Goal: Task Accomplishment & Management: Use online tool/utility

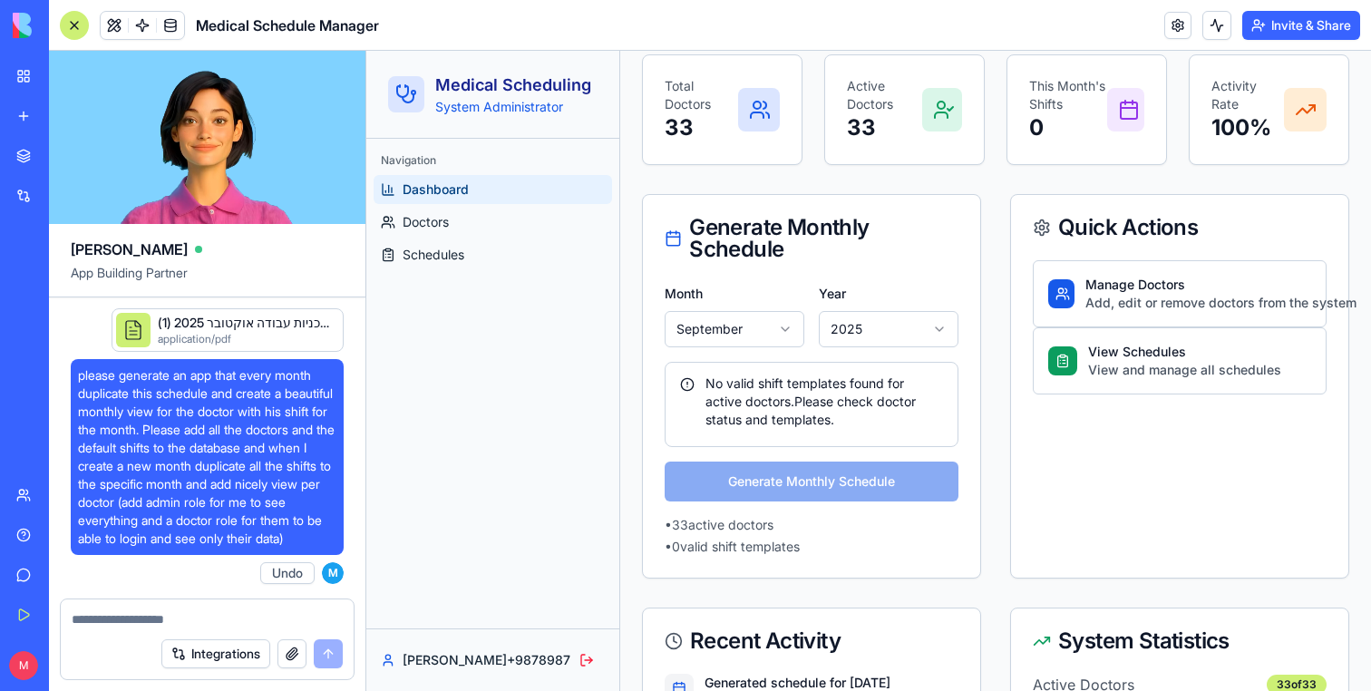
scroll to position [3499, 0]
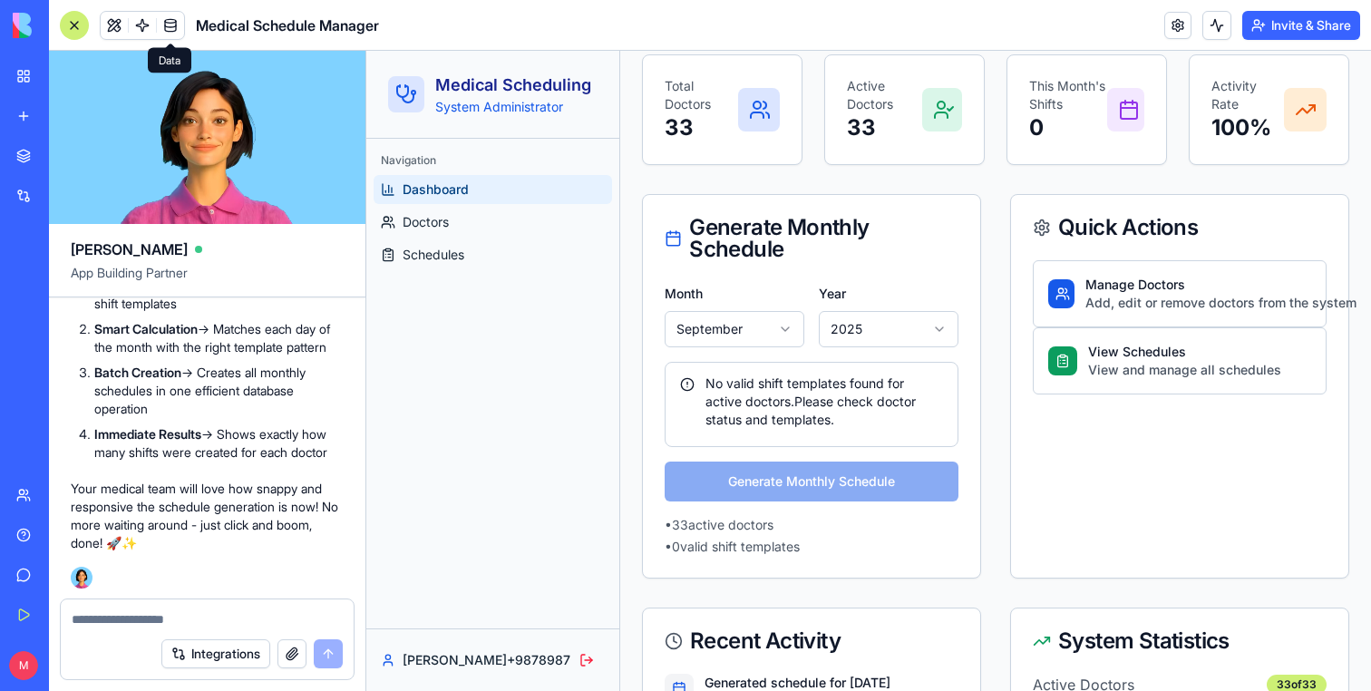
click at [150, 22] on span at bounding box center [170, 25] width 51 height 51
click at [141, 24] on span at bounding box center [142, 25] width 51 height 51
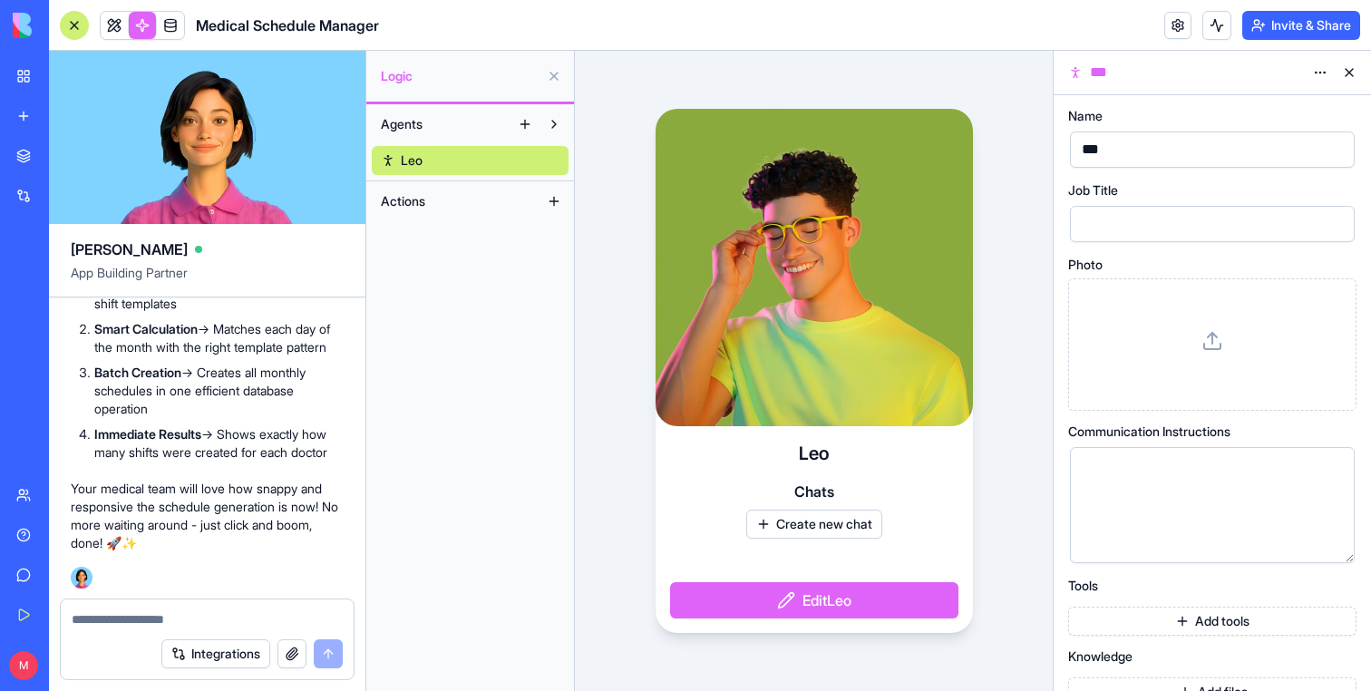
click at [170, 29] on link at bounding box center [170, 25] width 27 height 27
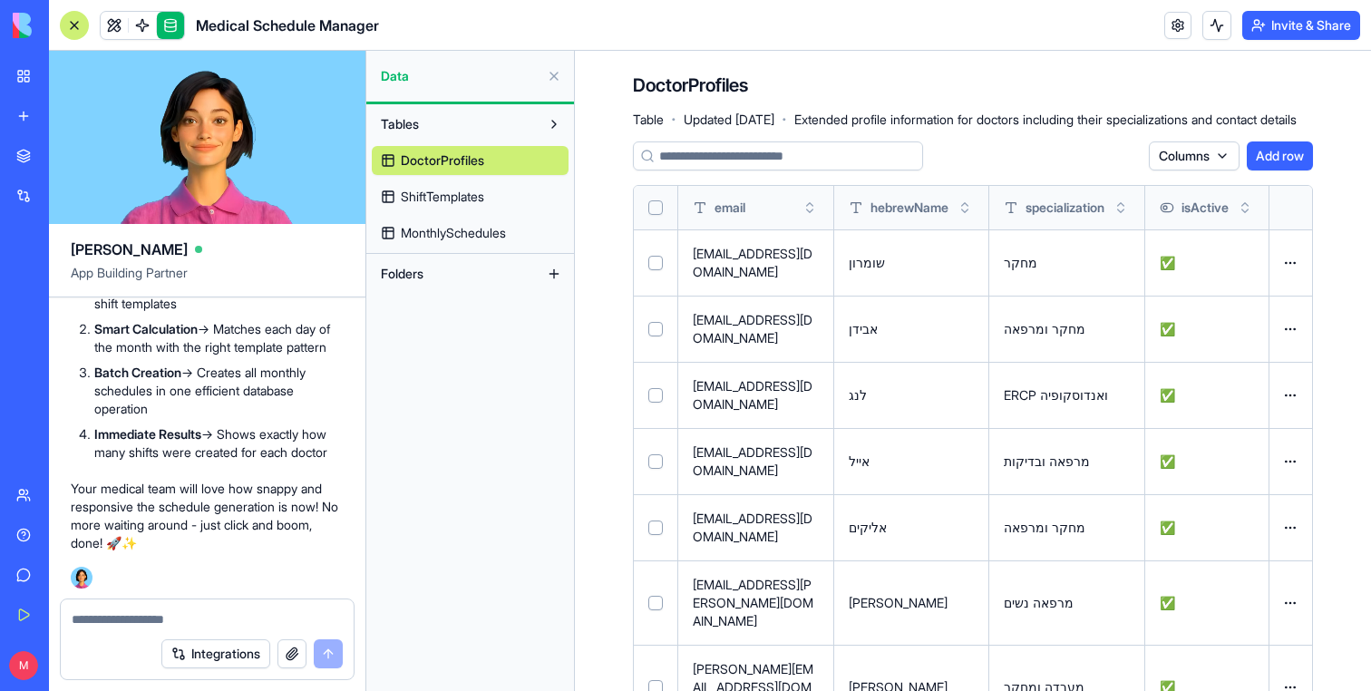
click at [491, 198] on link "ShiftTemplates" at bounding box center [470, 196] width 197 height 29
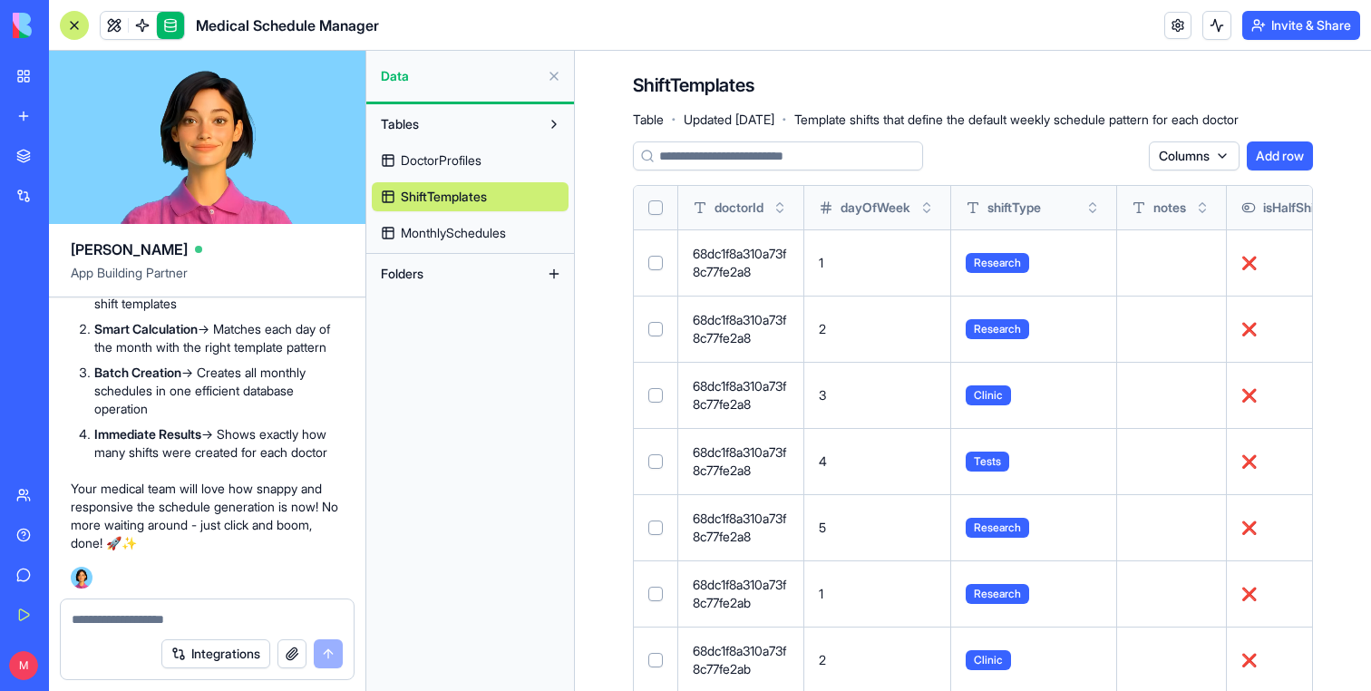
click at [461, 230] on span "MonthlySchedules" at bounding box center [453, 233] width 105 height 18
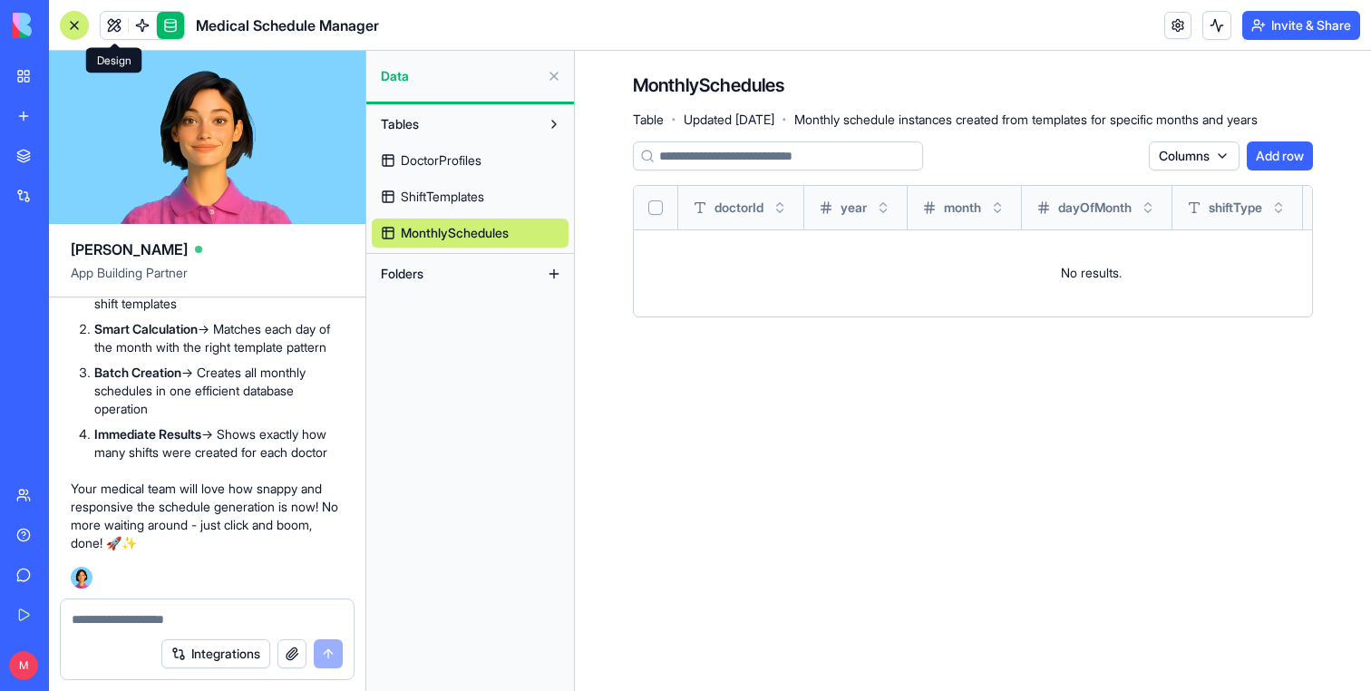
click at [112, 28] on link at bounding box center [114, 25] width 27 height 27
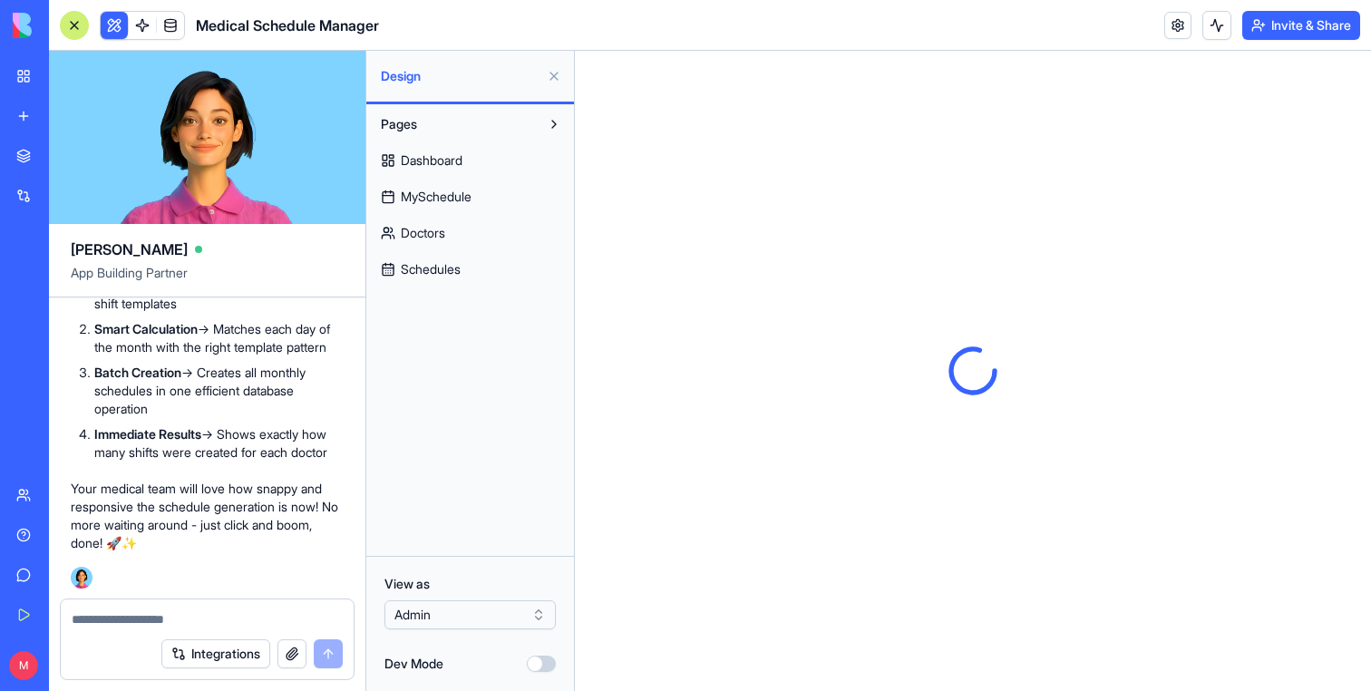
click at [78, 32] on div at bounding box center [74, 25] width 29 height 29
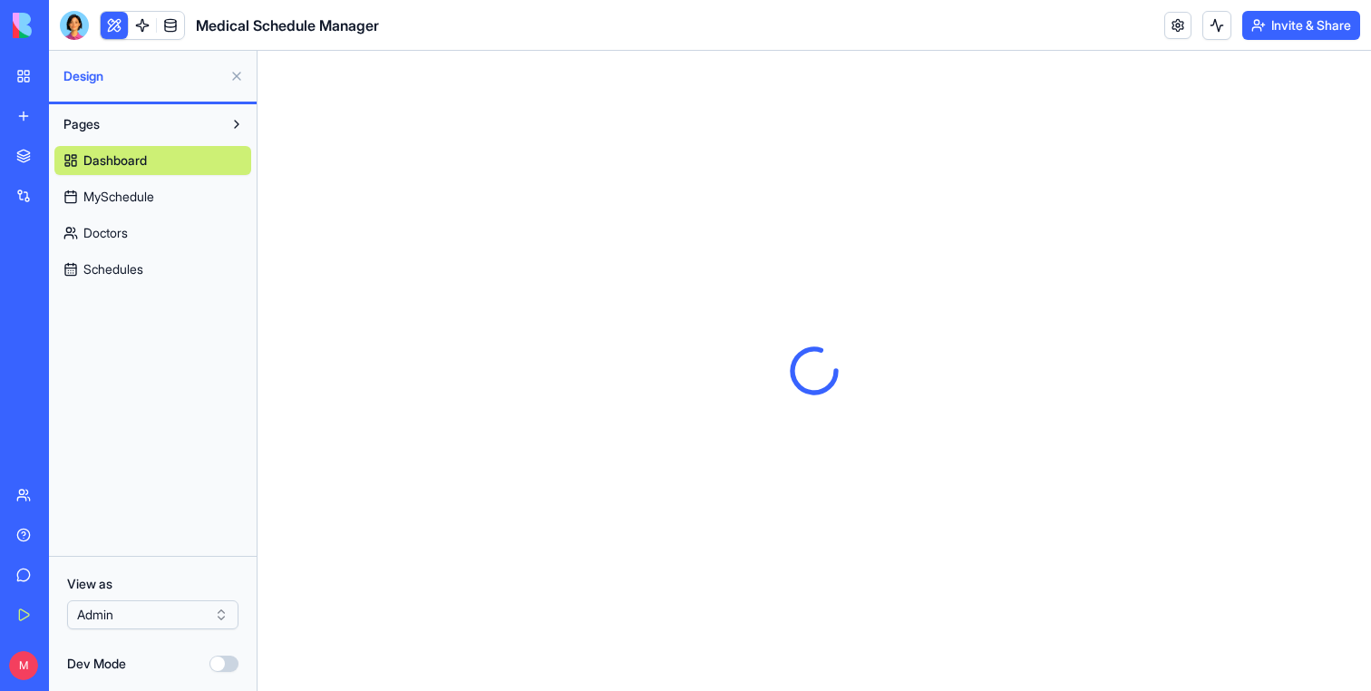
click at [231, 80] on button at bounding box center [236, 76] width 29 height 29
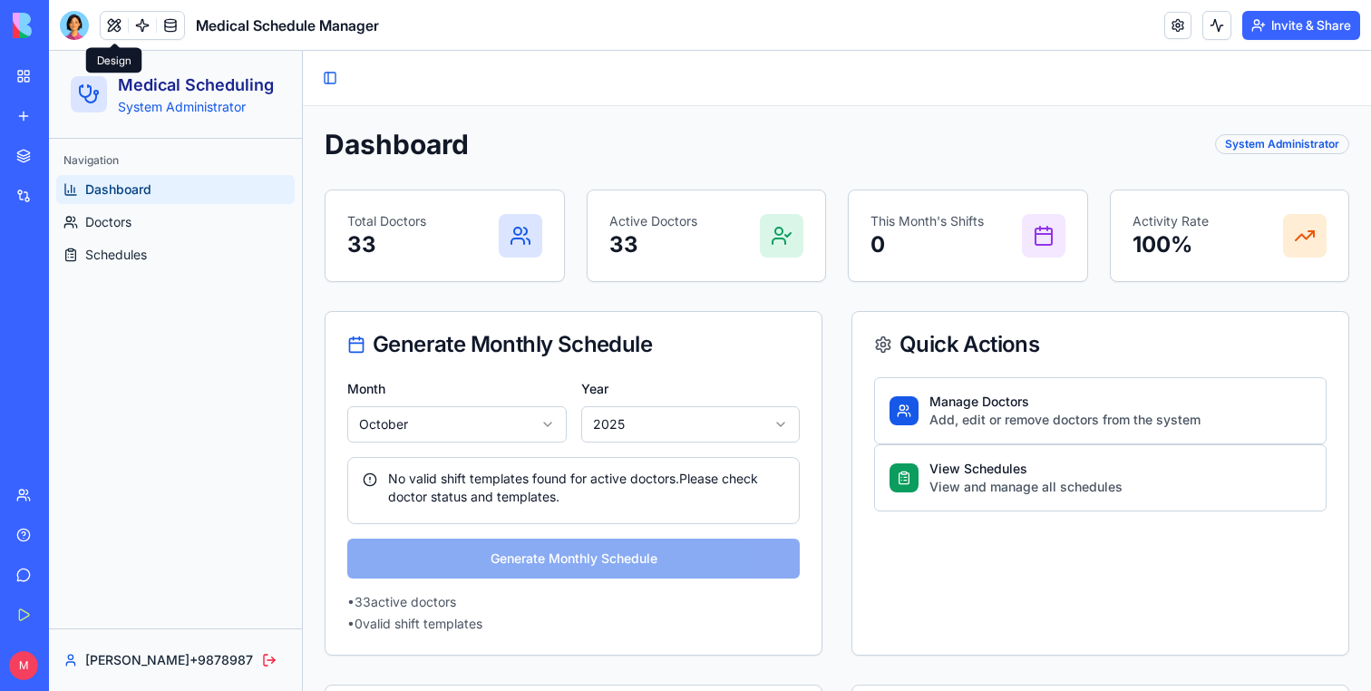
click at [555, 500] on div "No valid shift templates found for active doctors. Please check doctor status a…" at bounding box center [574, 488] width 422 height 36
click at [486, 437] on html "Medical Scheduling System Administrator Navigation Dashboard Doctors Schedules …" at bounding box center [710, 488] width 1322 height 875
click at [564, 549] on div "Month November Year [DATE] No valid shift templates found for active doctors. P…" at bounding box center [574, 515] width 496 height 277
click at [560, 559] on div "Month November Year [DATE] No valid shift templates found for active doctors. P…" at bounding box center [574, 515] width 496 height 277
click at [447, 598] on p "• 33 active doctors" at bounding box center [573, 602] width 452 height 18
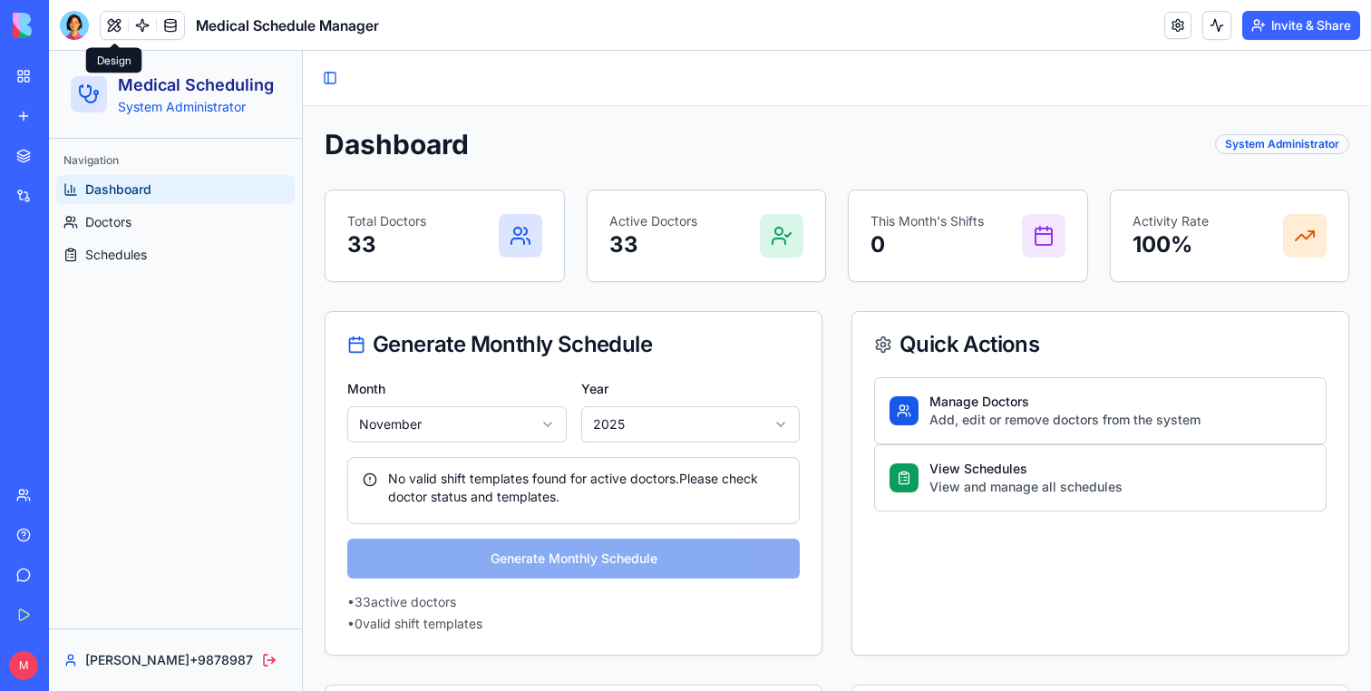
click at [447, 598] on p "• 33 active doctors" at bounding box center [573, 602] width 452 height 18
click at [447, 620] on p "• 0 valid shift templates" at bounding box center [573, 624] width 452 height 18
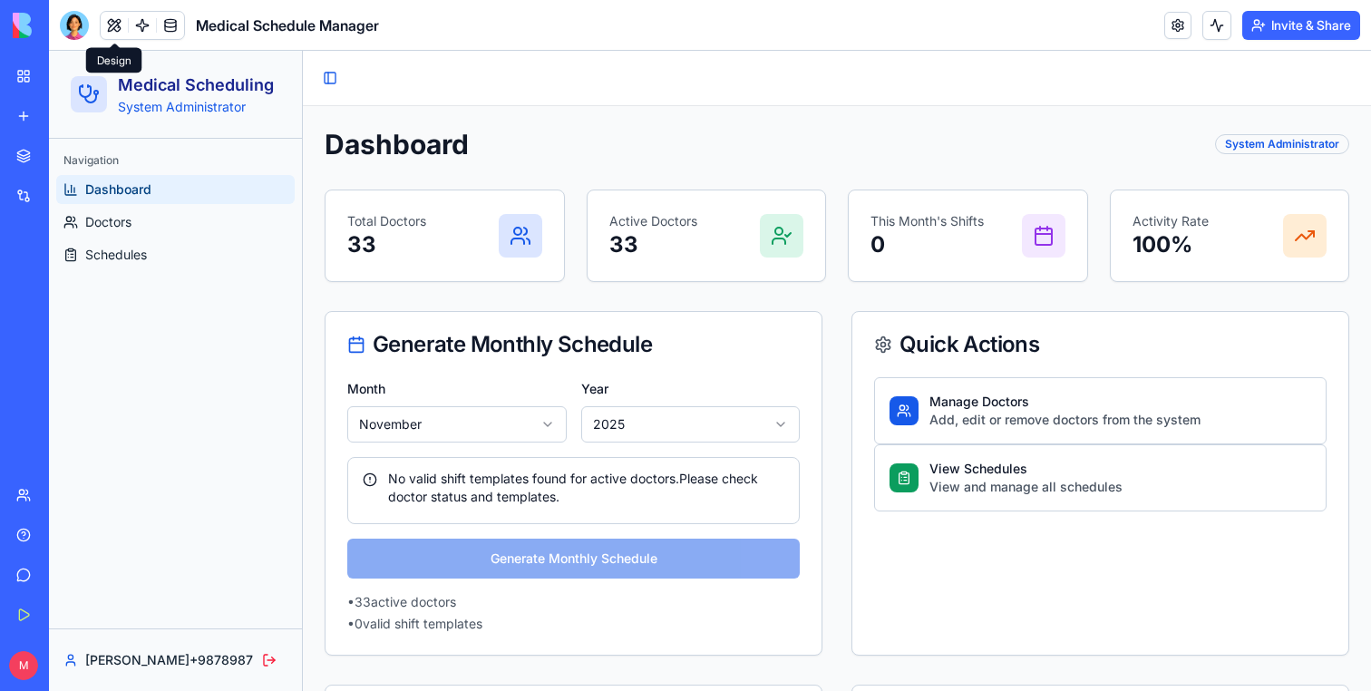
click at [500, 598] on p "• 33 active doctors" at bounding box center [573, 602] width 452 height 18
click at [988, 469] on p "View Schedules" at bounding box center [1025, 469] width 193 height 18
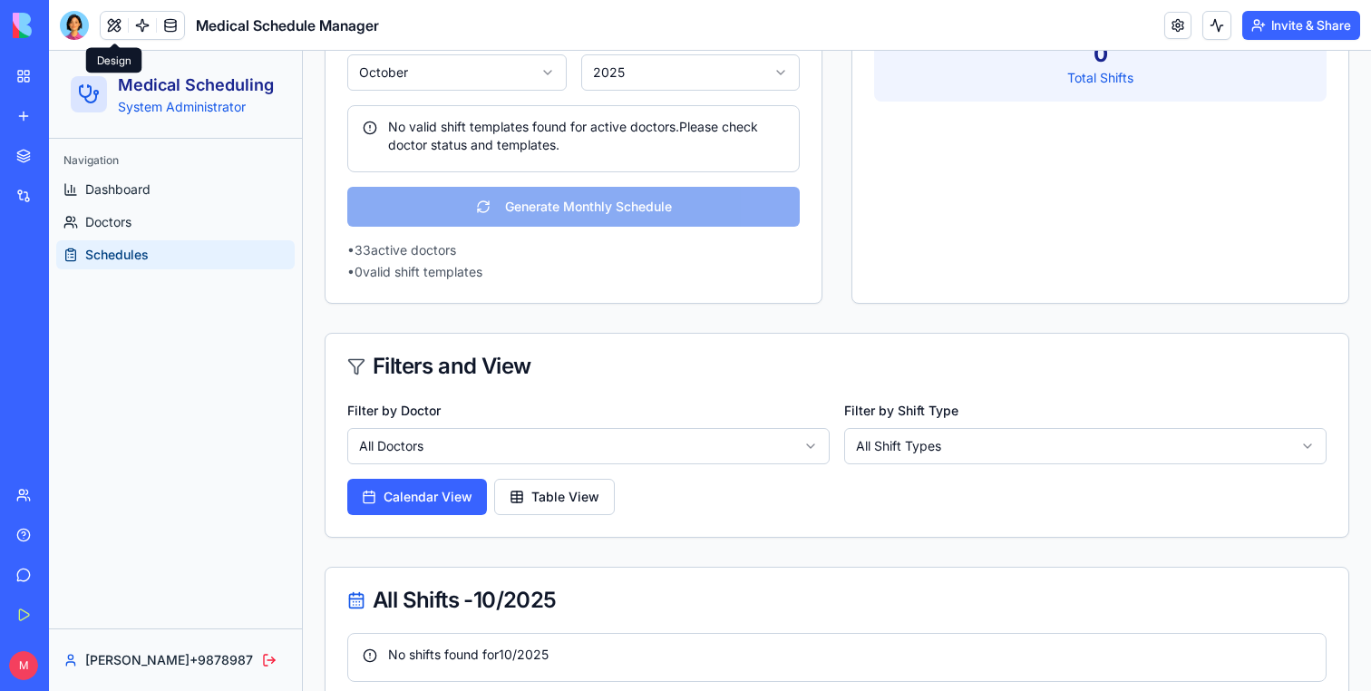
scroll to position [266, 0]
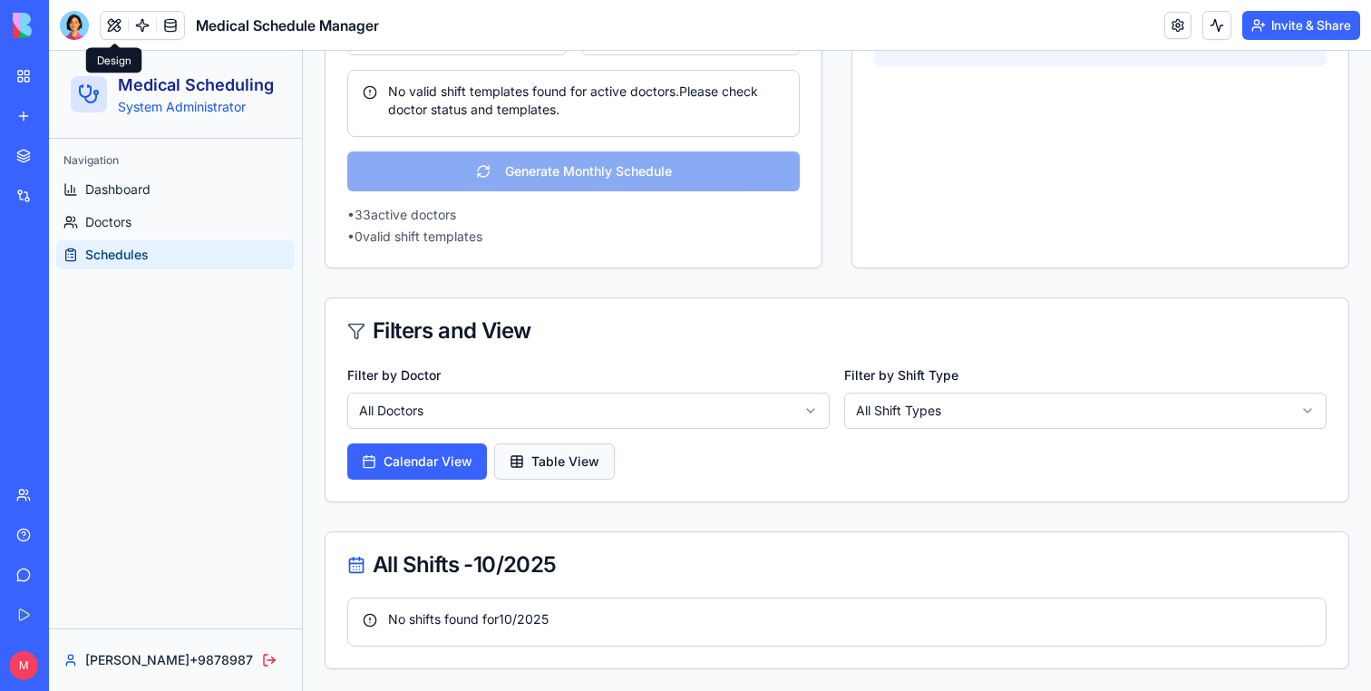
click at [529, 464] on button "Table View" at bounding box center [554, 461] width 121 height 36
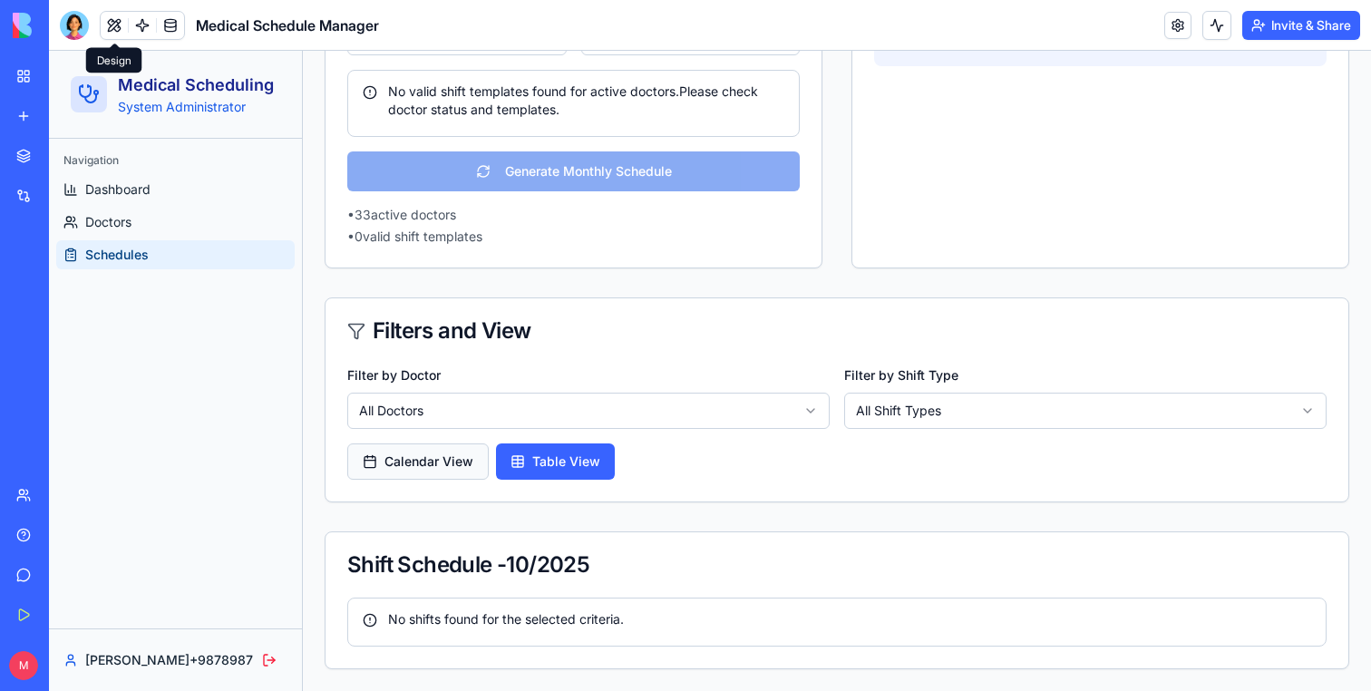
click at [413, 463] on button "Calendar View" at bounding box center [417, 461] width 141 height 36
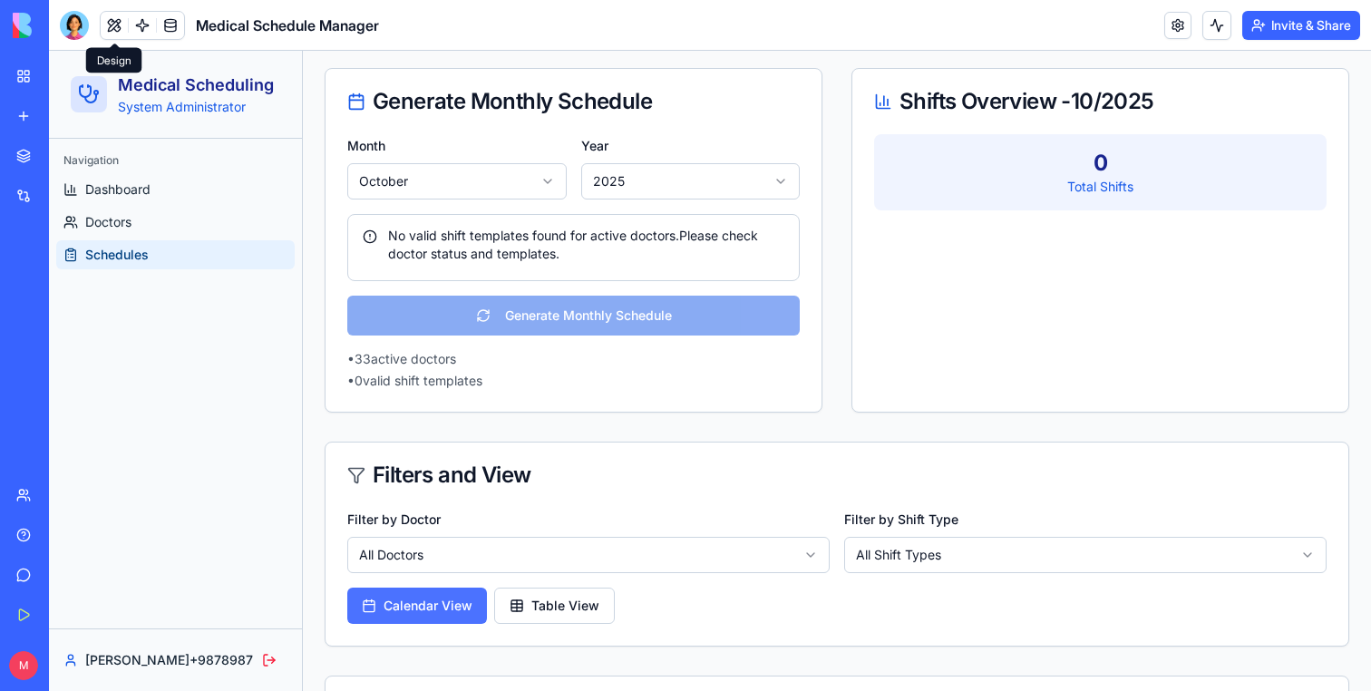
scroll to position [0, 0]
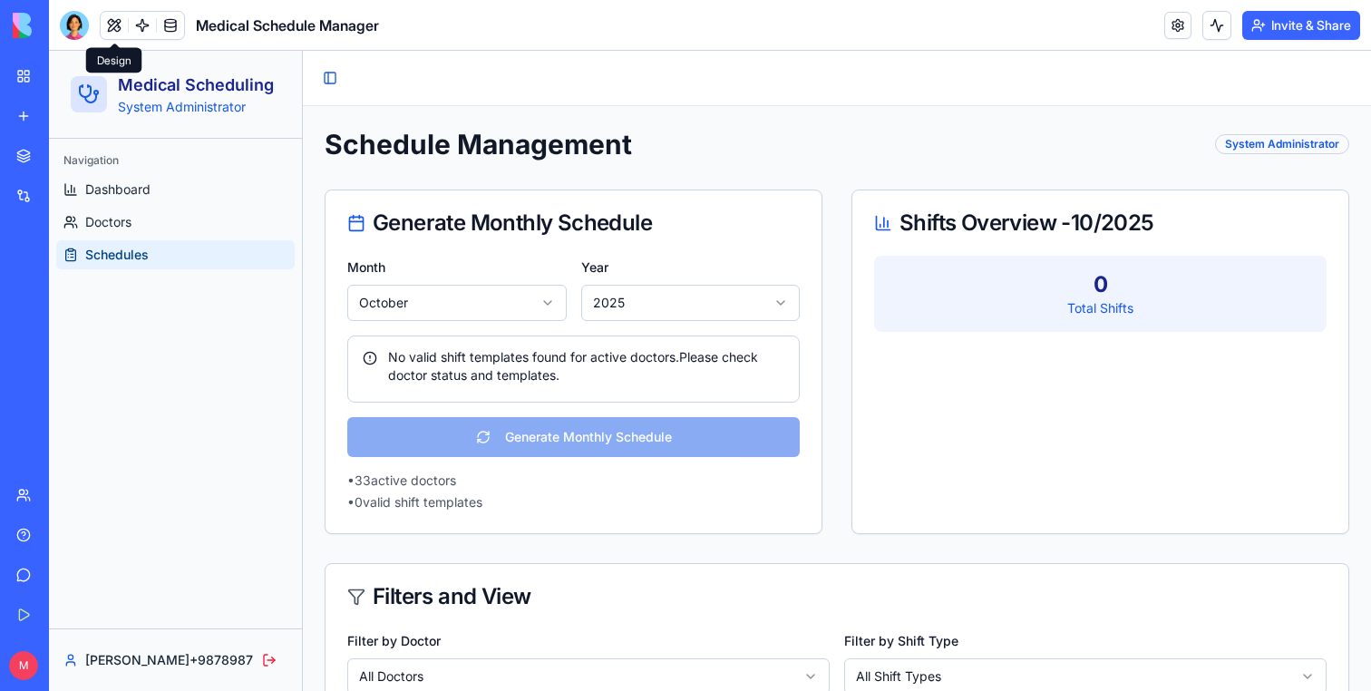
click at [536, 431] on div "Month October Year [DATE] No valid shift templates found for active doctors. Pl…" at bounding box center [574, 394] width 496 height 277
click at [73, 35] on body "BETA My Workspace New app Marketplace Integrations Recent Task Manager Doctor S…" at bounding box center [685, 345] width 1371 height 691
click at [71, 19] on div at bounding box center [74, 25] width 29 height 29
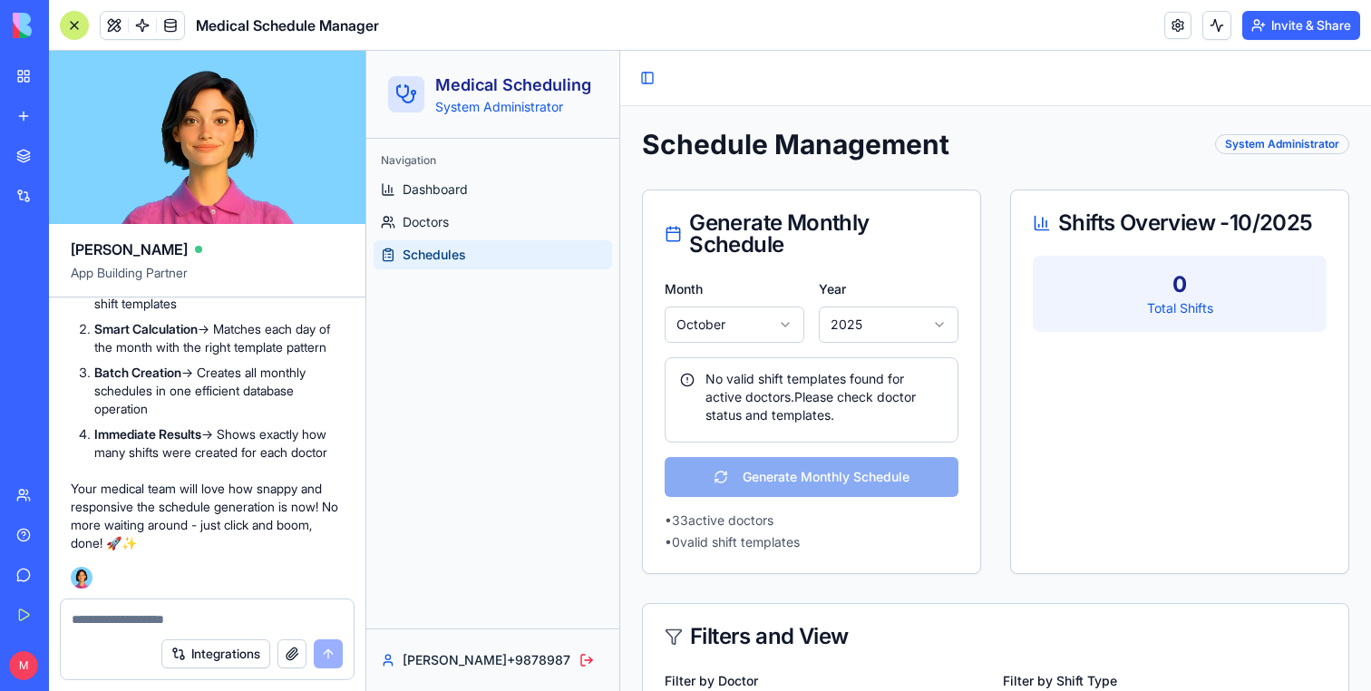
click at [167, 604] on div at bounding box center [207, 613] width 293 height 29
click at [165, 616] on textarea at bounding box center [207, 619] width 271 height 18
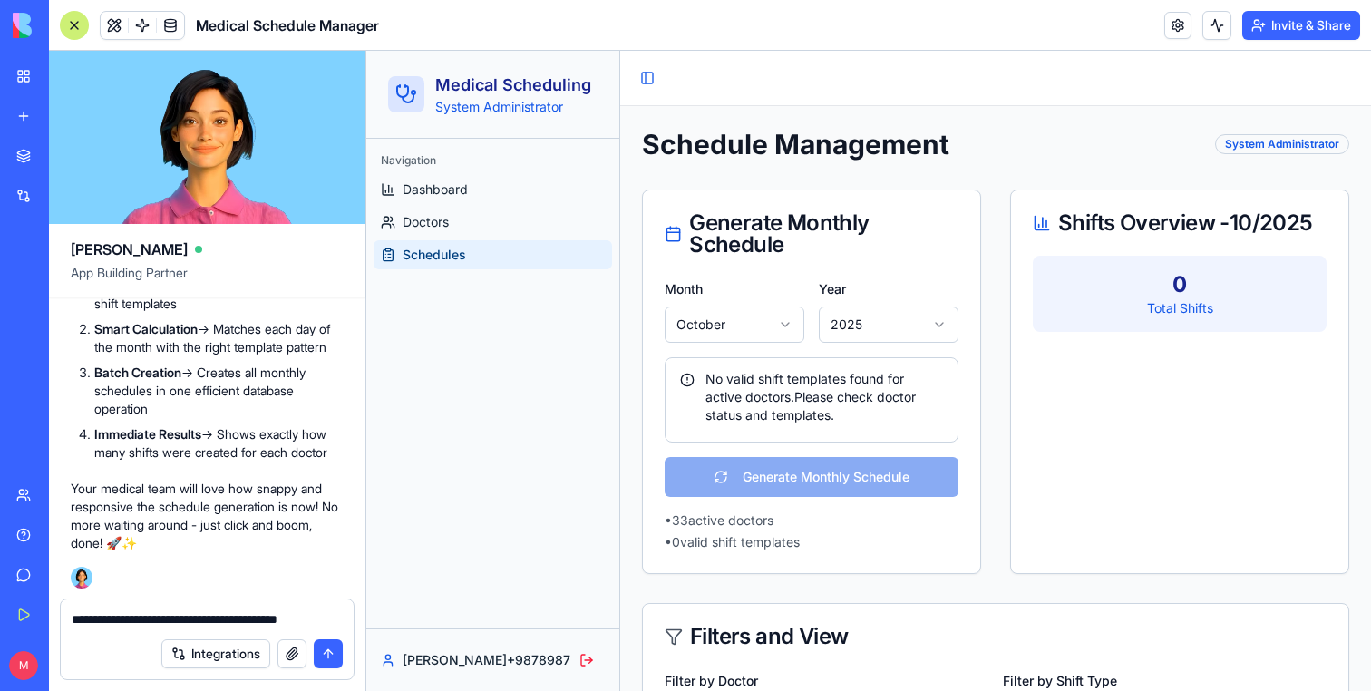
paste textarea
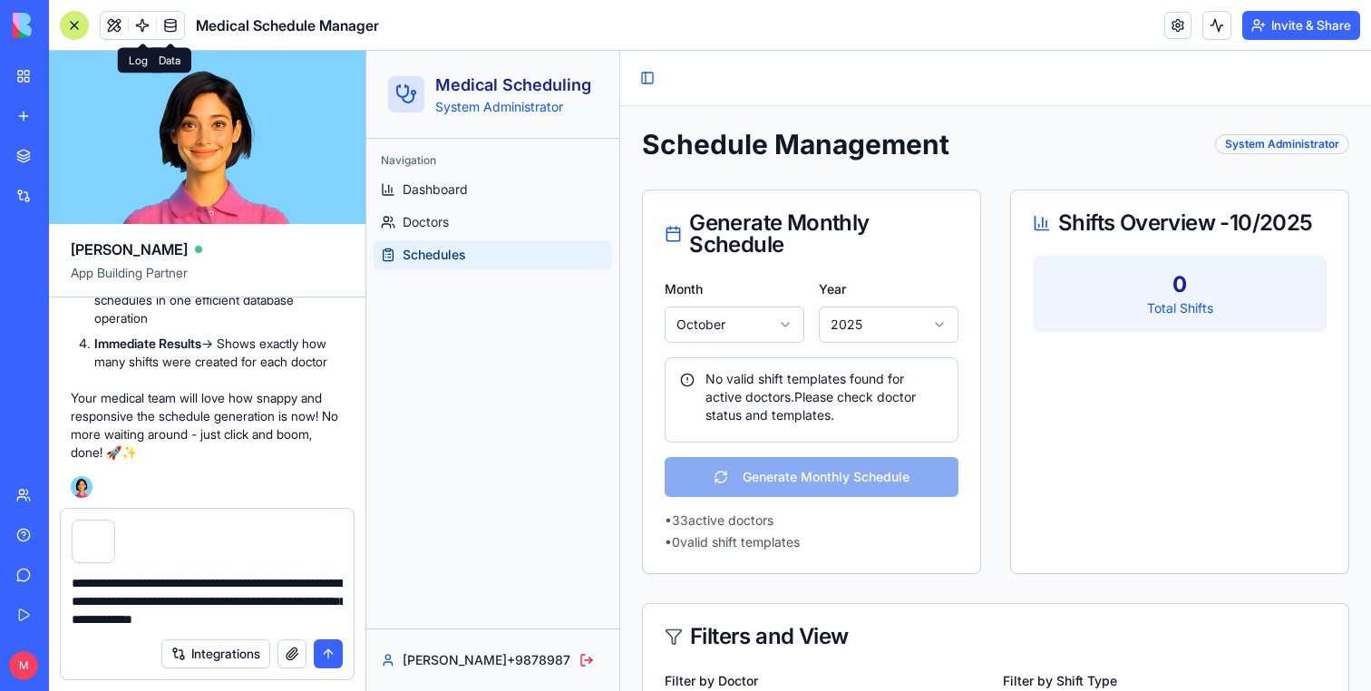
click at [174, 32] on link at bounding box center [170, 25] width 27 height 27
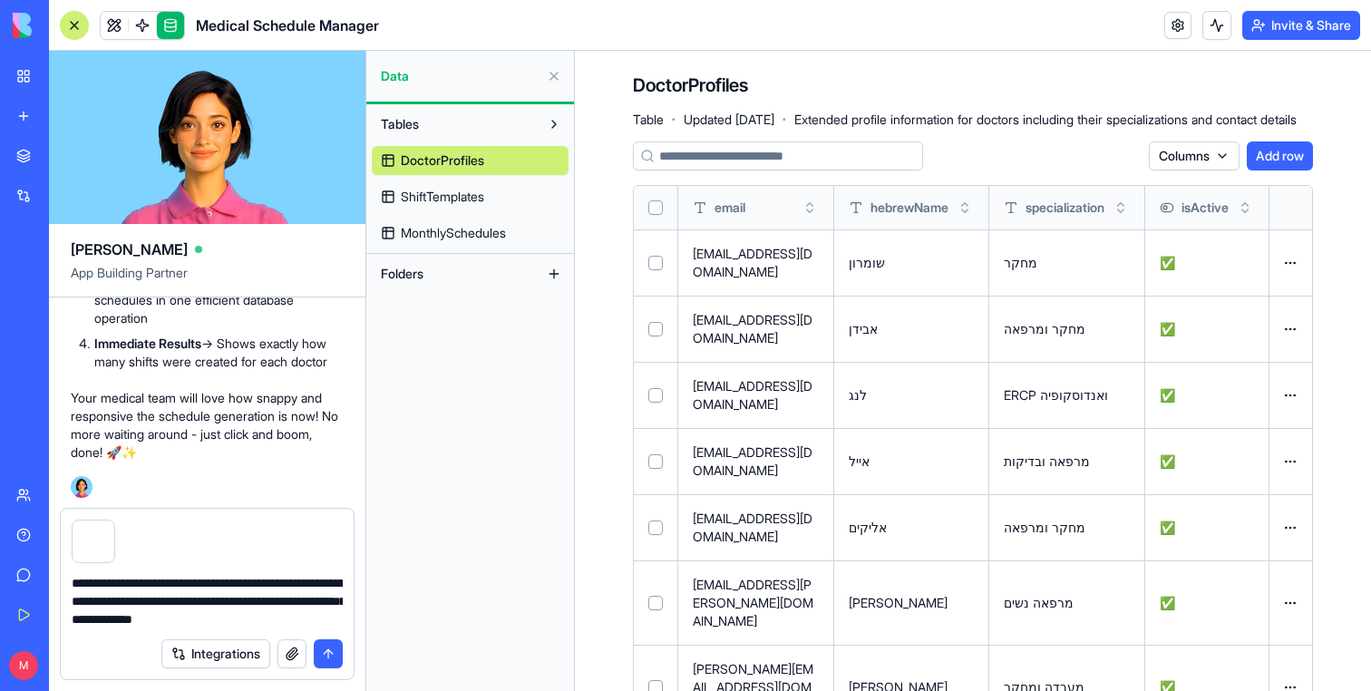
click at [324, 621] on textarea "**********" at bounding box center [207, 601] width 271 height 54
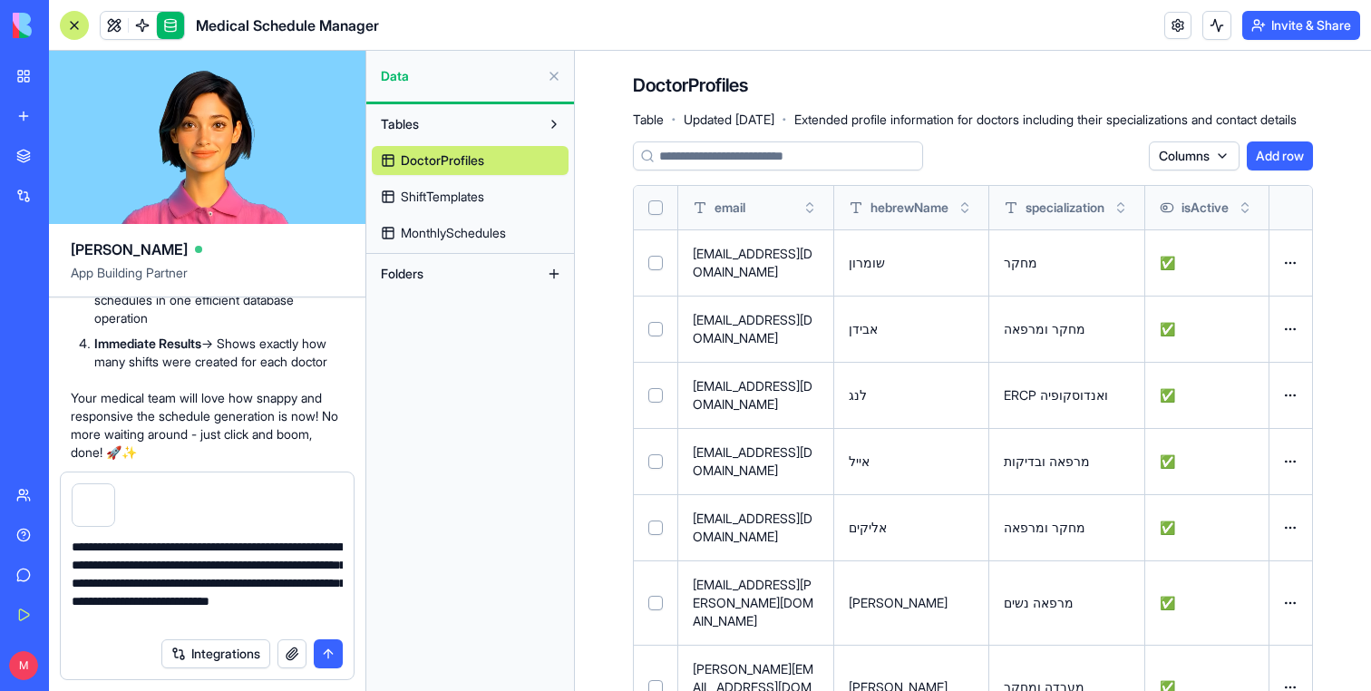
type textarea "**********"
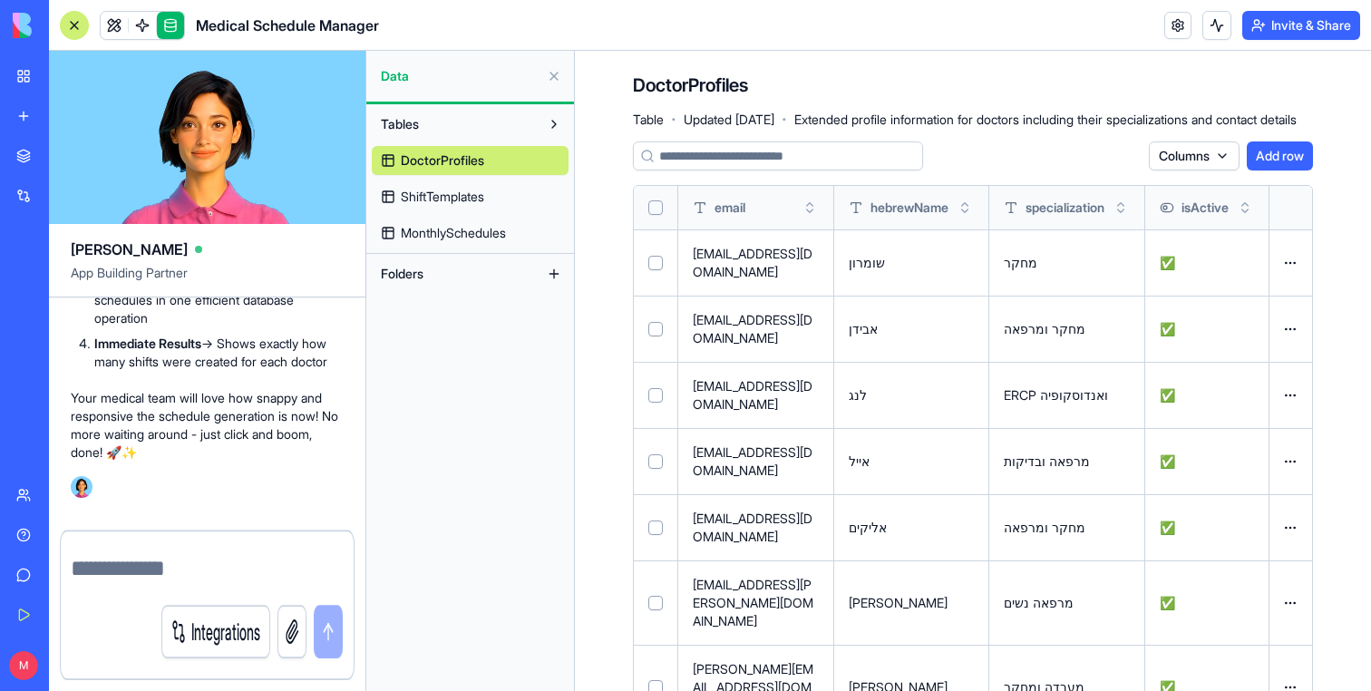
scroll to position [3709, 0]
